Goal: Task Accomplishment & Management: Manage account settings

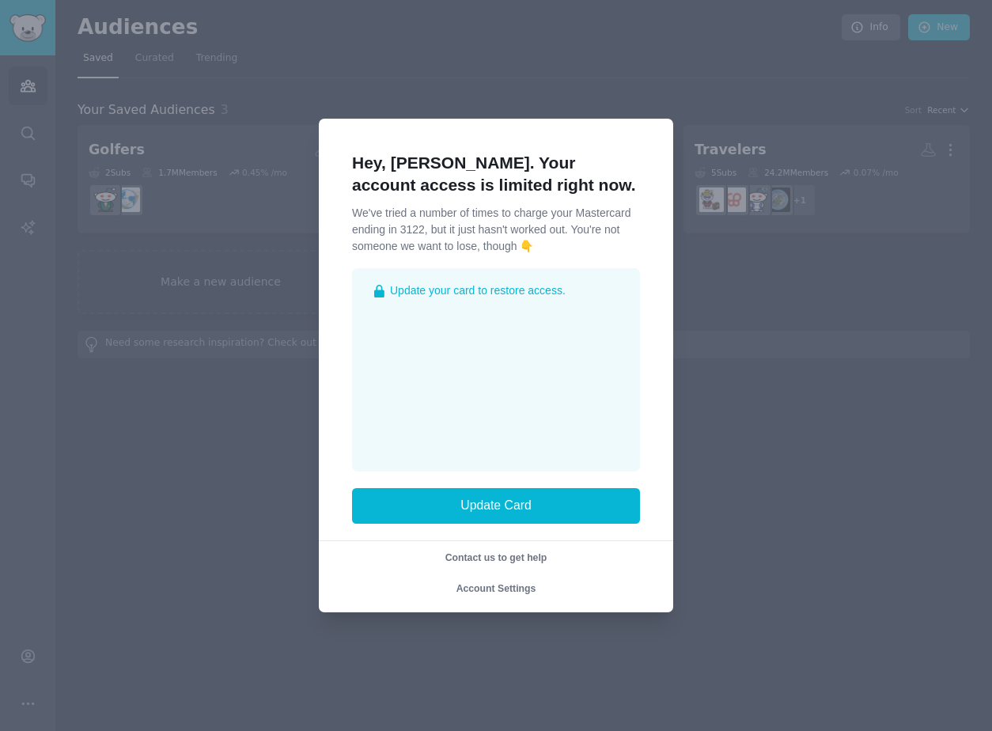
click at [466, 596] on div "Hey, Angelica. Your account access is limited right now. We've tried a number o…" at bounding box center [496, 366] width 354 height 494
click at [471, 589] on span "Account Settings" at bounding box center [496, 588] width 80 height 11
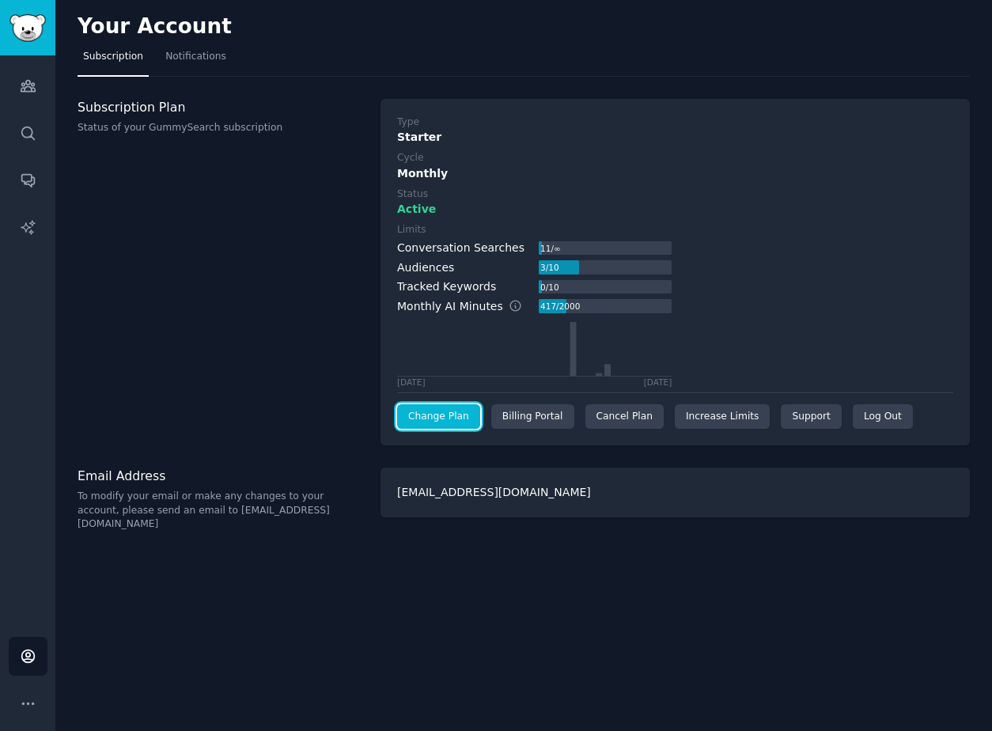
click at [440, 422] on link "Change Plan" at bounding box center [438, 416] width 83 height 25
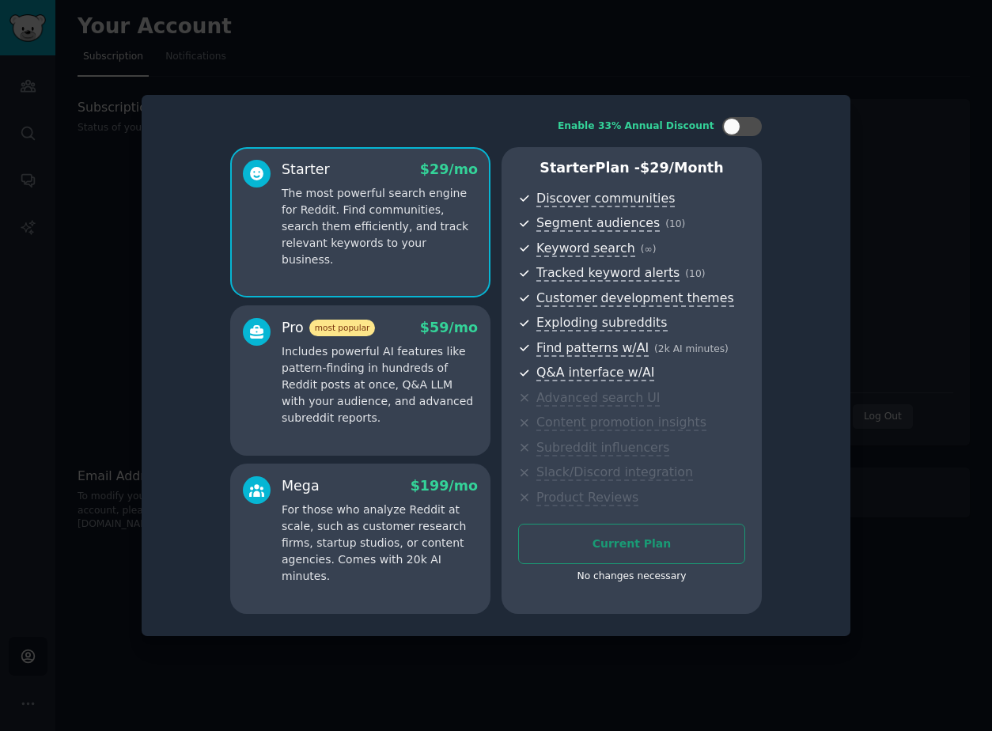
click at [801, 45] on div at bounding box center [496, 365] width 992 height 731
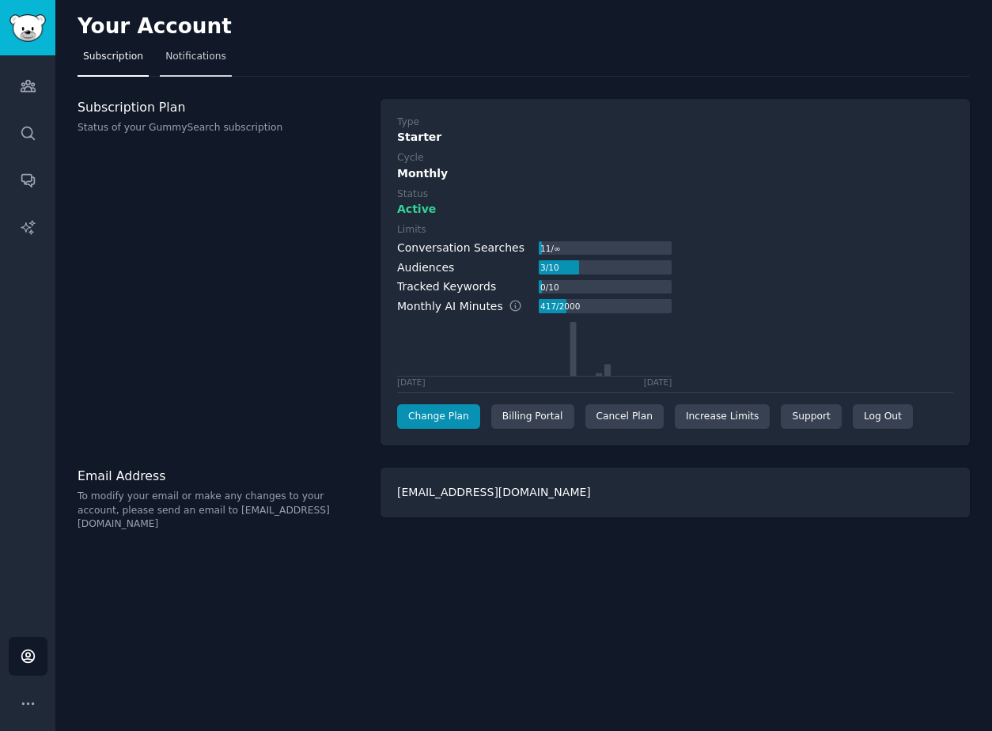
click at [196, 70] on link "Notifications" at bounding box center [196, 60] width 72 height 32
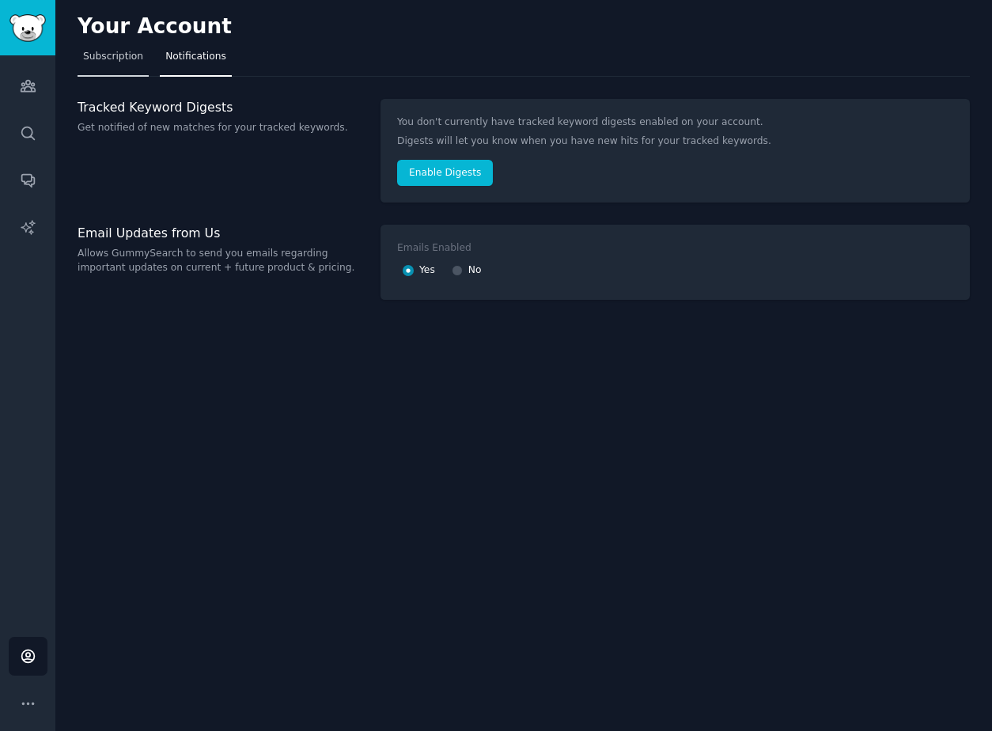
click at [121, 69] on link "Subscription" at bounding box center [113, 60] width 71 height 32
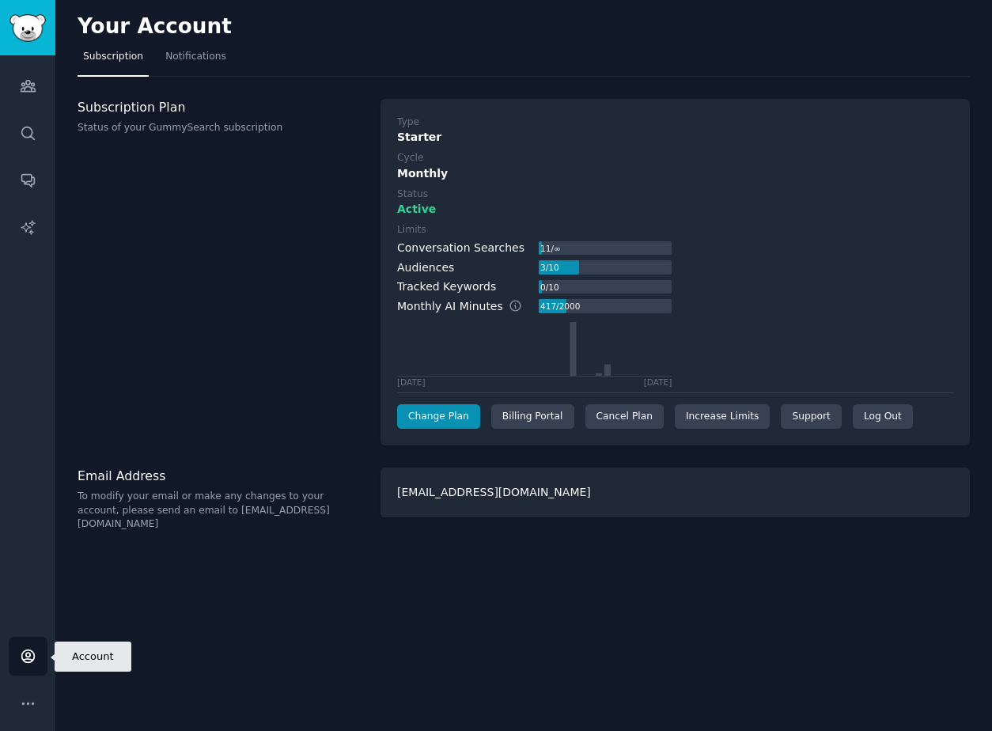
click at [35, 652] on icon "Sidebar" at bounding box center [28, 656] width 17 height 17
click at [27, 700] on icon "Sidebar" at bounding box center [28, 703] width 17 height 17
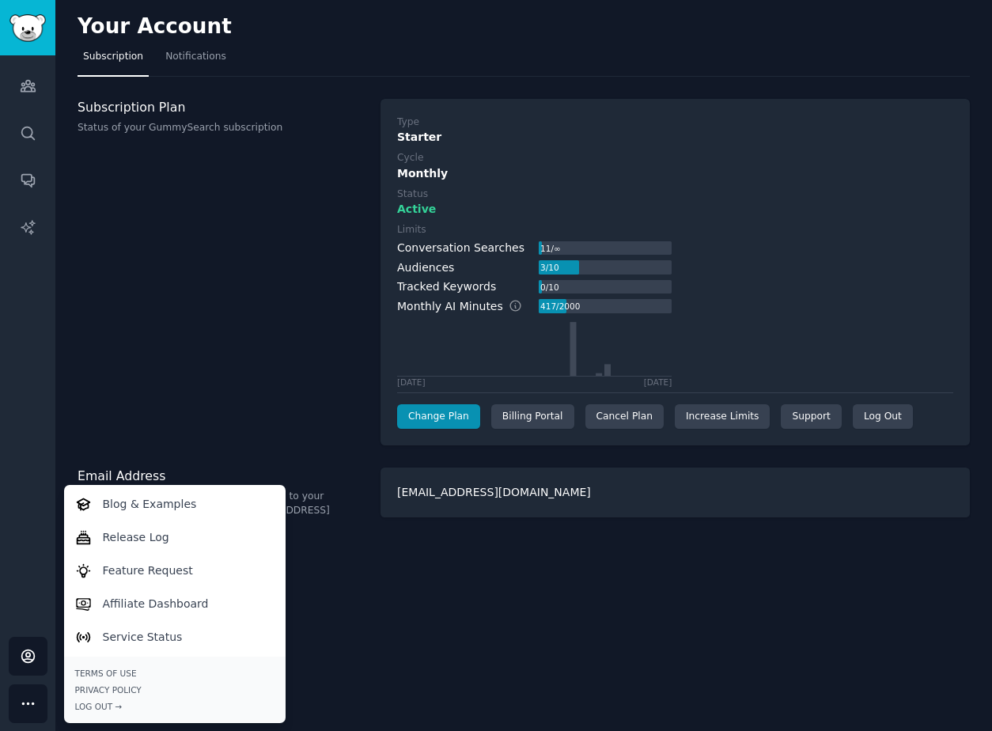
click at [274, 414] on div "Subscription Plan Status of your GummySearch subscription" at bounding box center [221, 272] width 286 height 347
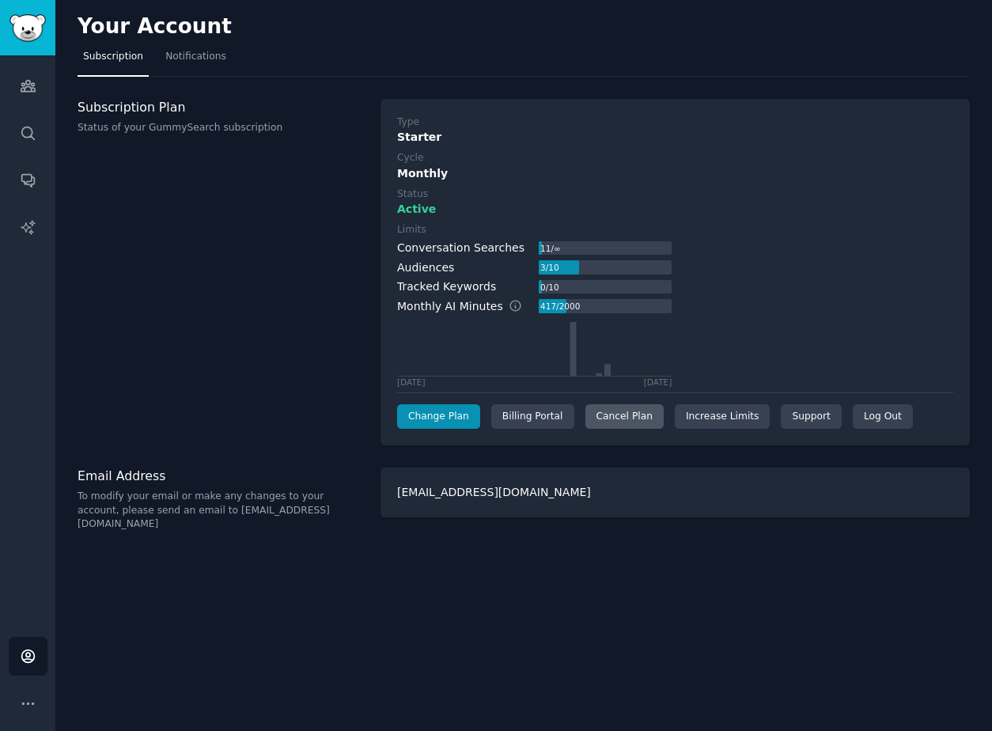
click at [606, 423] on div "Cancel Plan" at bounding box center [624, 416] width 78 height 25
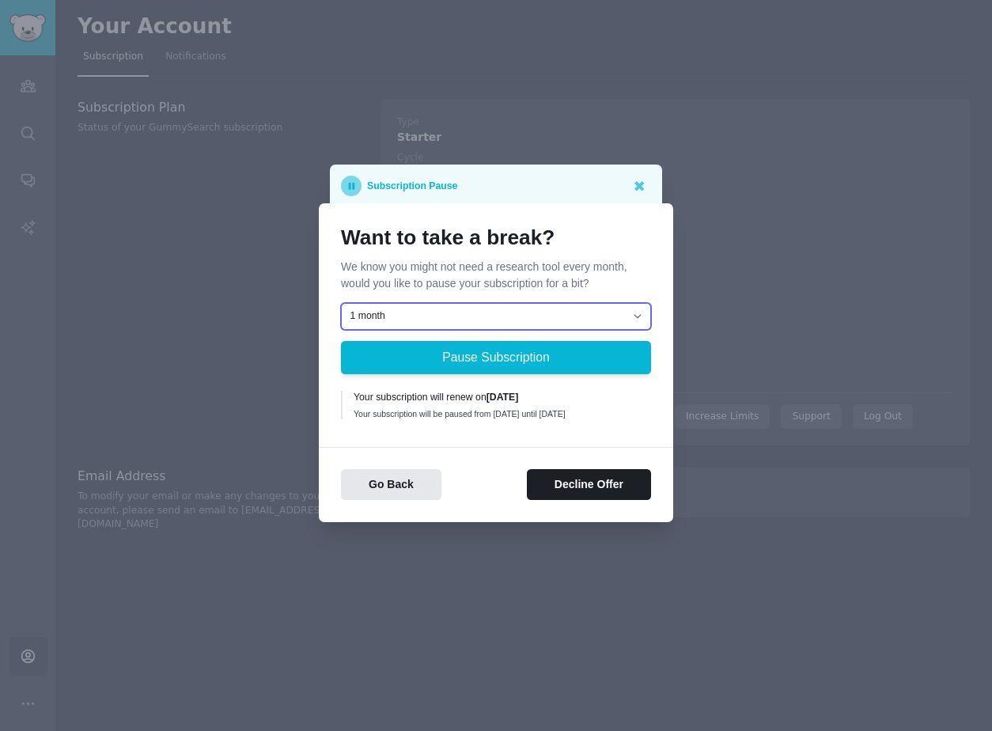
click at [576, 313] on select "1 month 2 months 3 months Choose a custom date to resume" at bounding box center [496, 316] width 310 height 27
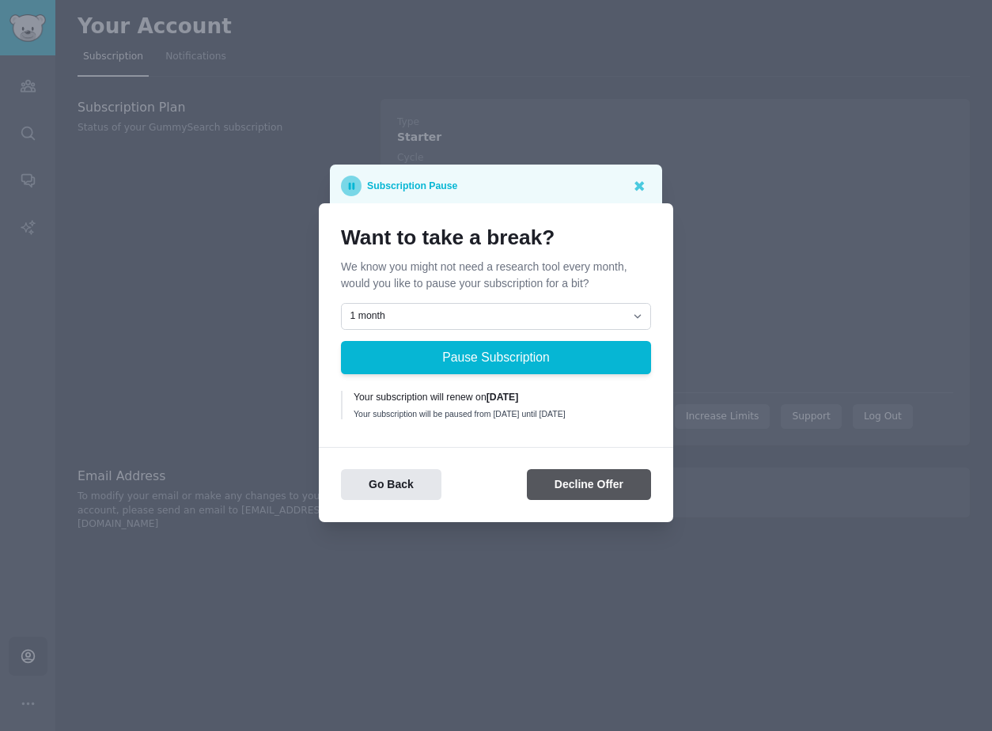
click at [553, 500] on button "Decline Offer" at bounding box center [589, 484] width 124 height 31
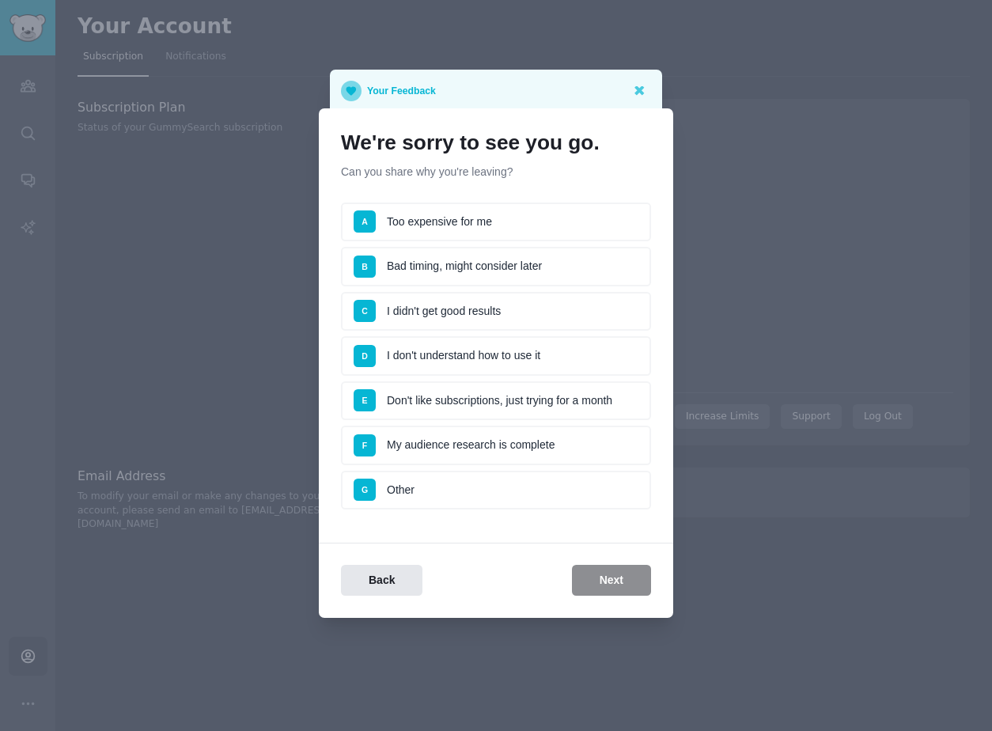
click at [502, 258] on li "B Bad timing, might consider later" at bounding box center [496, 267] width 310 height 40
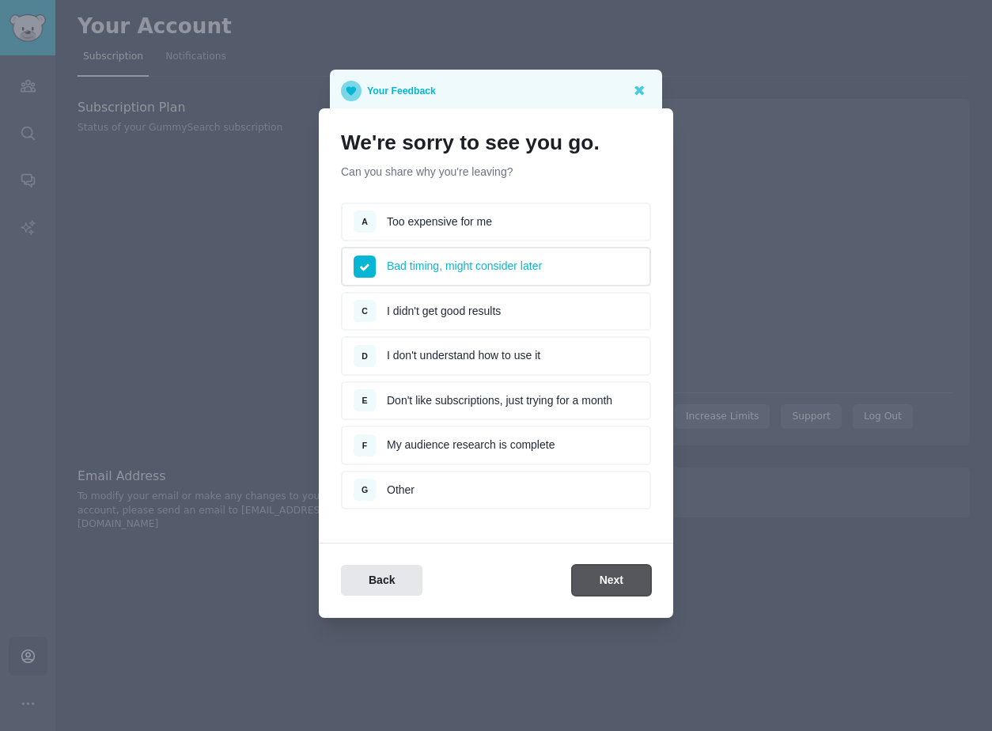
click at [582, 567] on button "Next" at bounding box center [611, 580] width 79 height 31
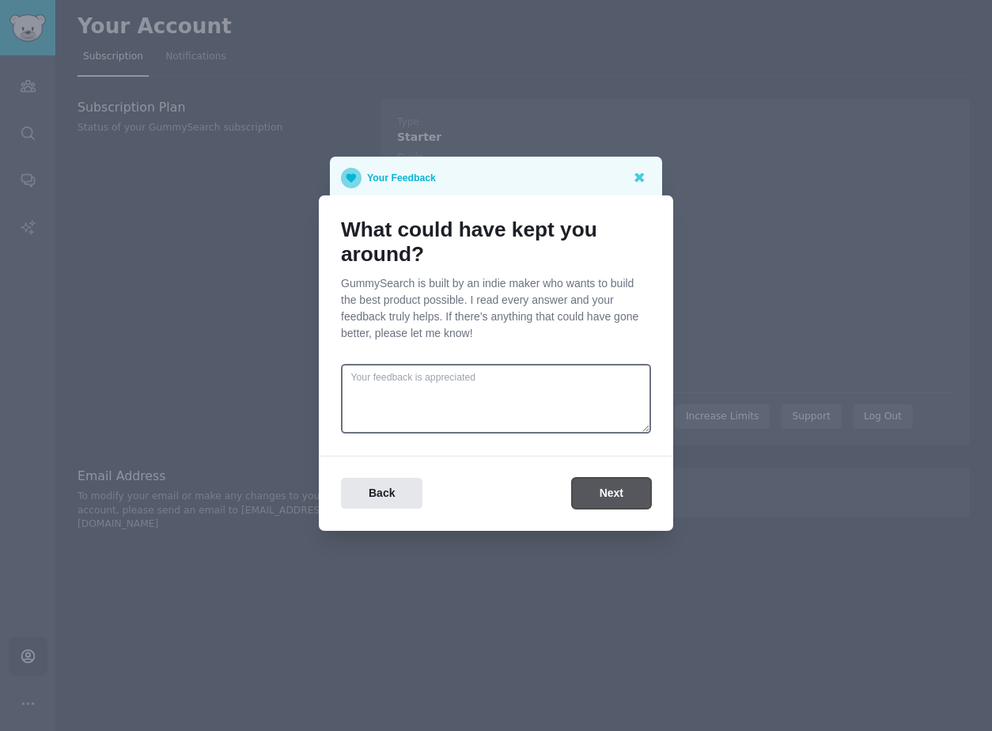
click at [608, 503] on button "Next" at bounding box center [611, 493] width 79 height 31
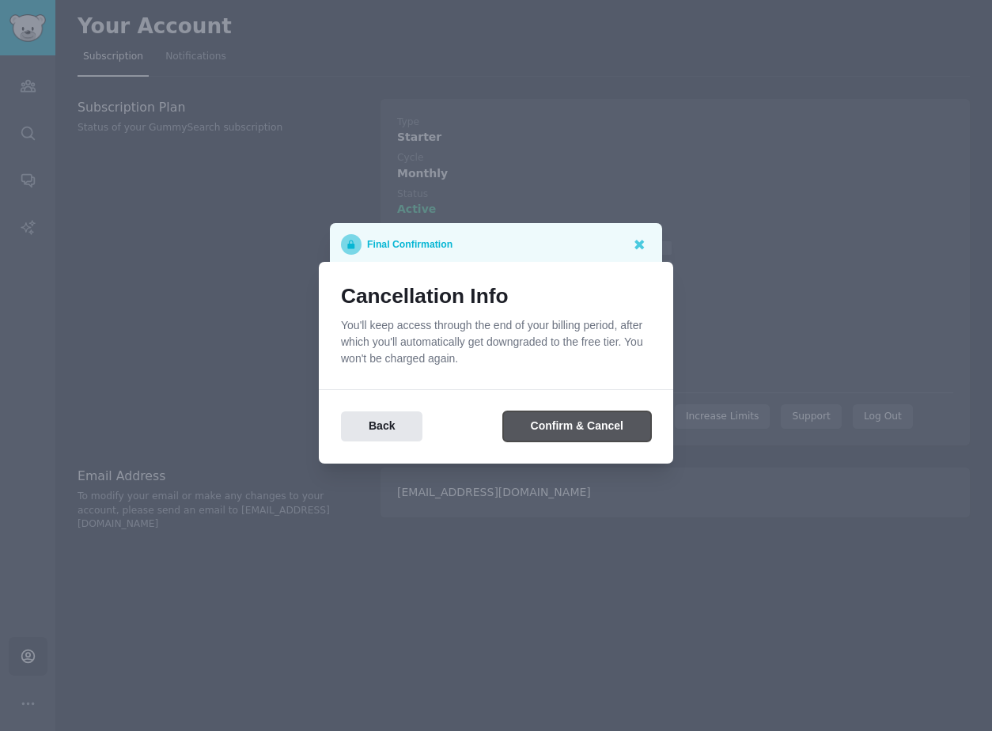
click at [581, 424] on button "Confirm & Cancel" at bounding box center [577, 426] width 148 height 31
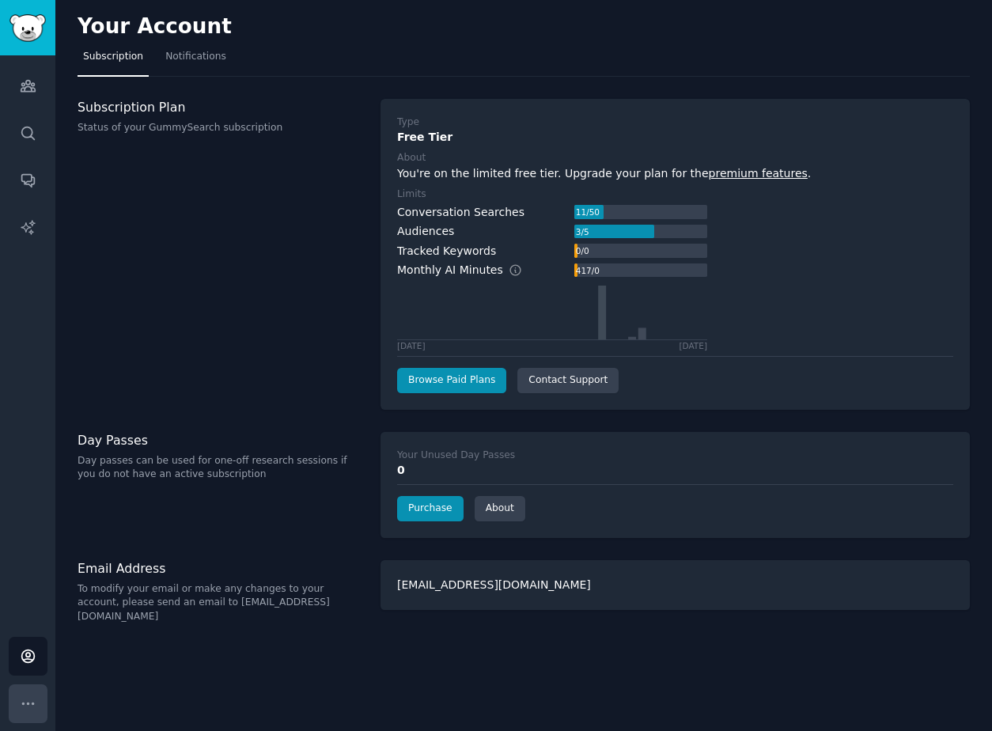
click at [21, 699] on icon "Sidebar" at bounding box center [28, 703] width 17 height 17
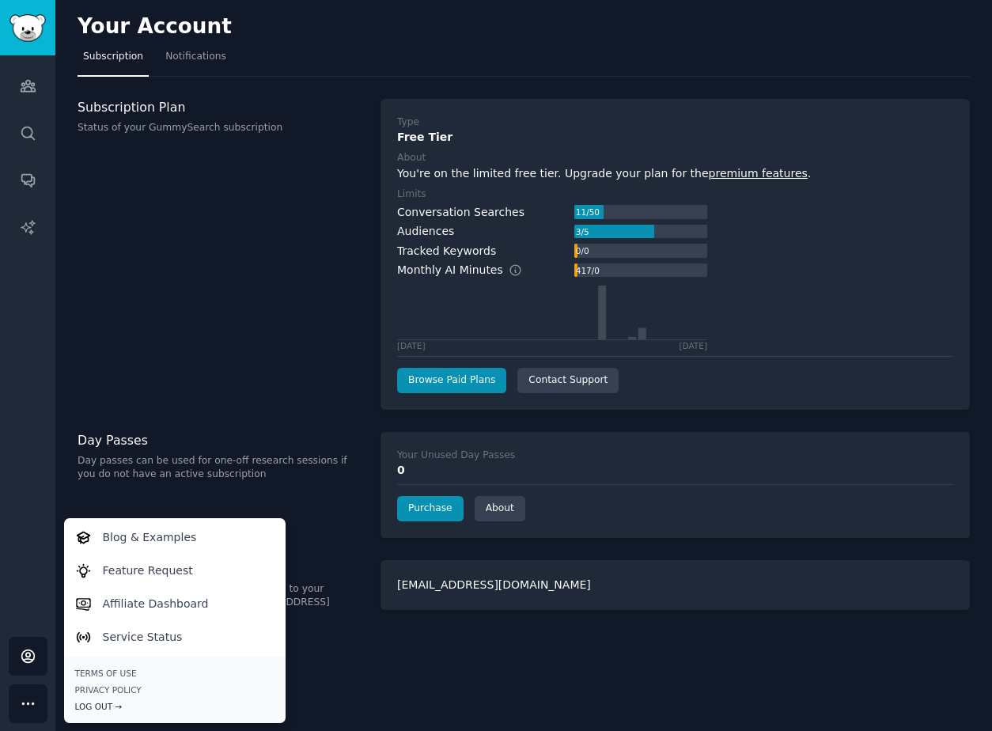
click at [102, 704] on div "Log Out →" at bounding box center [174, 706] width 199 height 11
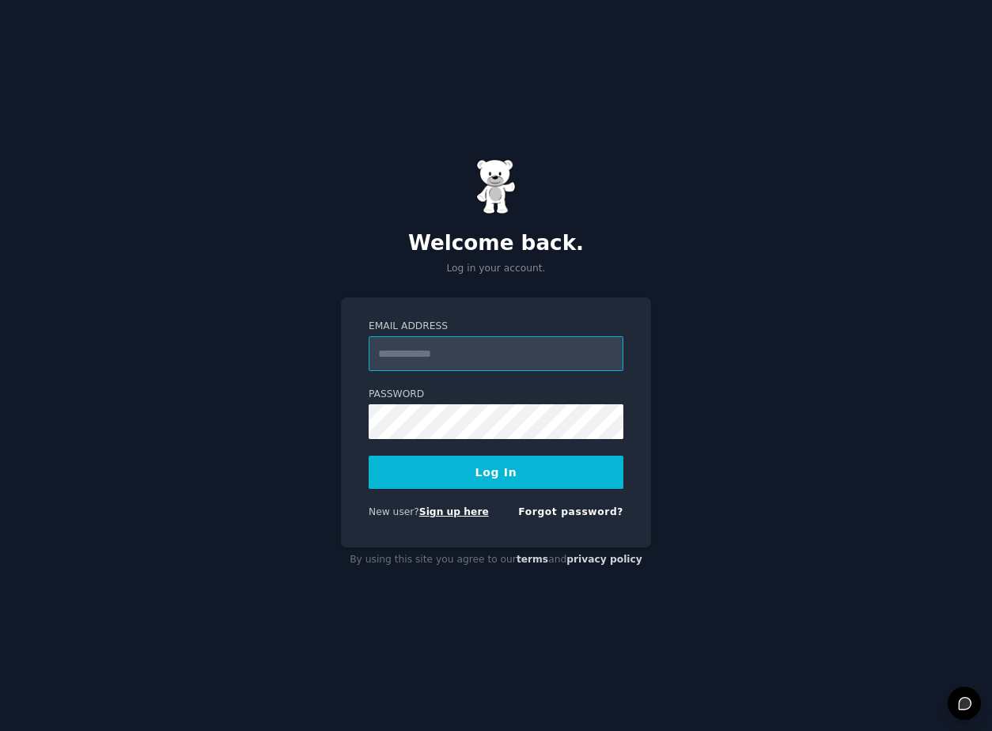
type input "**********"
click at [434, 512] on link "Sign up here" at bounding box center [454, 511] width 70 height 11
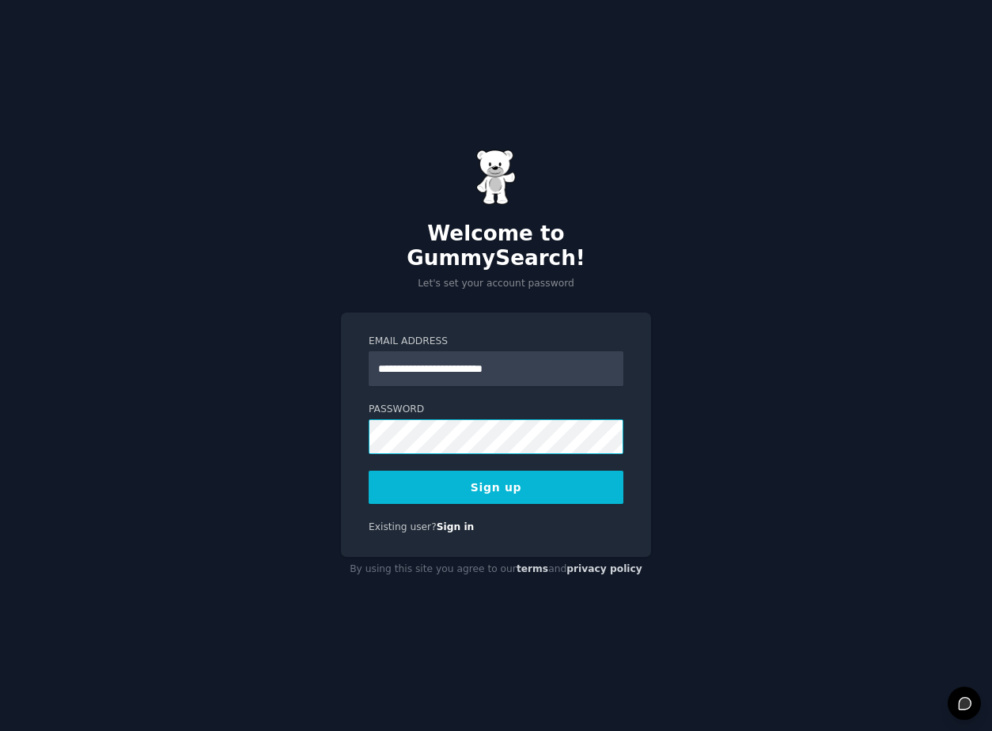
type input "**********"
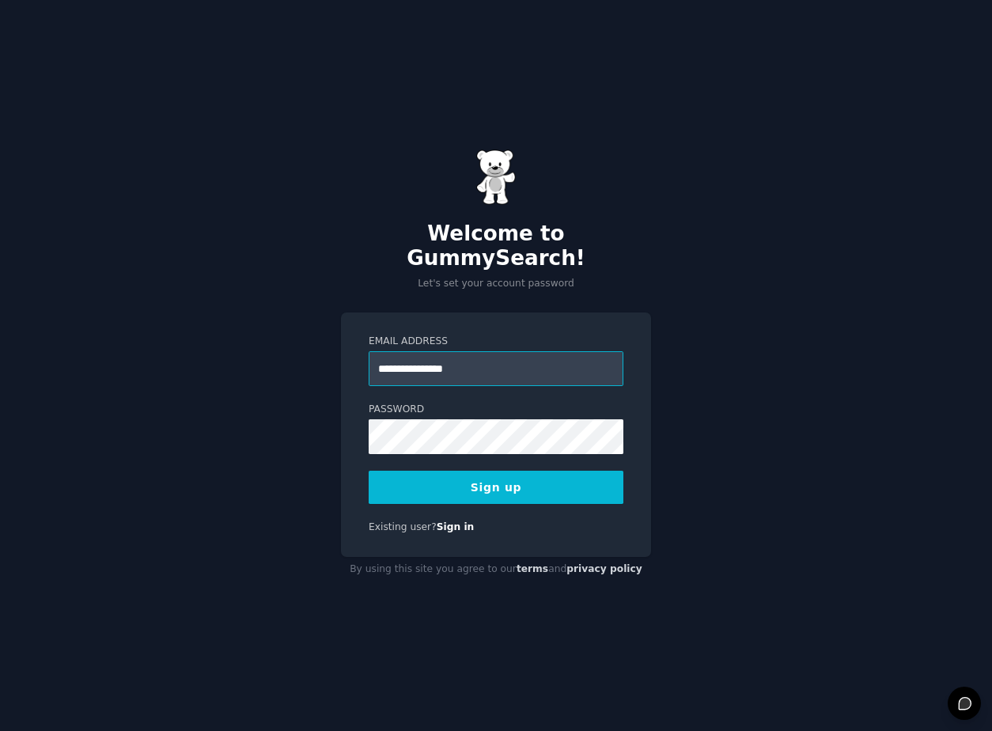
click at [509, 355] on input "**********" at bounding box center [496, 368] width 255 height 35
type input "**********"
click at [427, 474] on button "Sign up" at bounding box center [496, 487] width 255 height 33
